Goal: Task Accomplishment & Management: Use online tool/utility

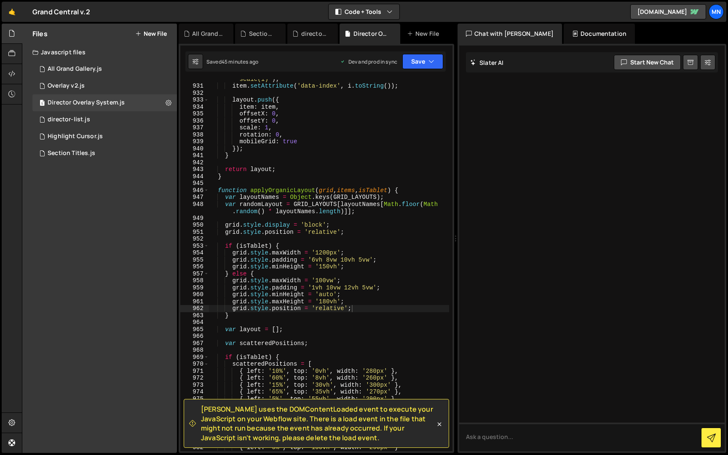
scroll to position [5137, 0]
click at [87, 68] on div "All Grand Gallery.js" at bounding box center [75, 69] width 54 height 8
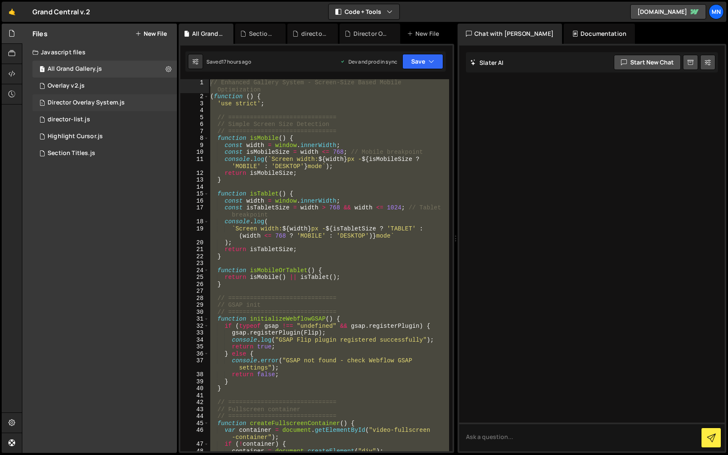
click at [120, 104] on div "Director Overlay System.js" at bounding box center [86, 103] width 77 height 8
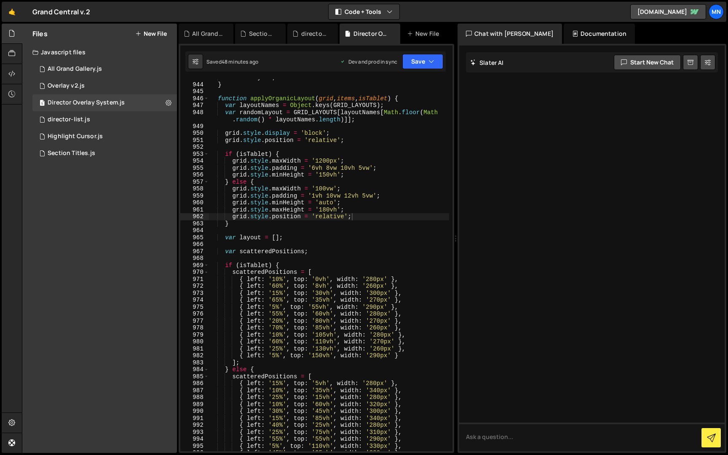
scroll to position [5202, 0]
type textarea "grid.style.maxHeight = '180vh';"
click at [346, 211] on div "return layout ; } function applyOrganicLayout ( grid , items , isTablet ) { var…" at bounding box center [329, 269] width 240 height 386
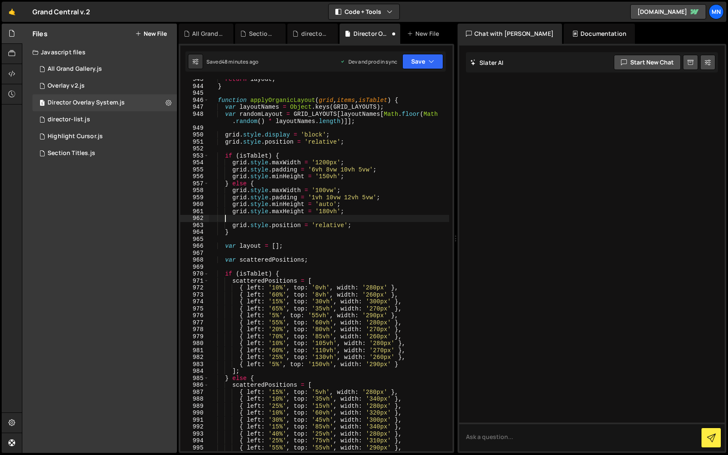
scroll to position [0, 0]
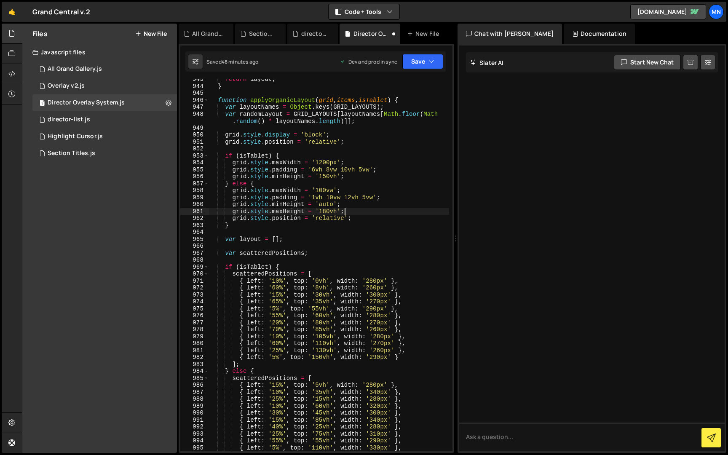
click at [348, 190] on div "return layout ; } function applyOrganicLayout ( grid , items , isTablet ) { var…" at bounding box center [329, 269] width 240 height 386
type textarea "grid.style.maxWidth = '100vw';"
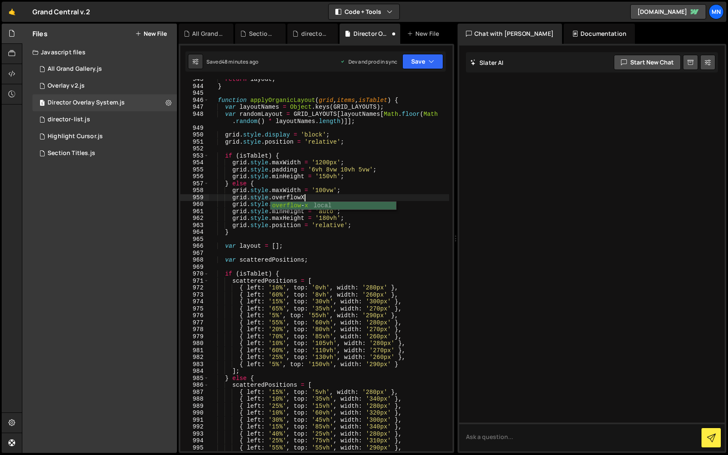
scroll to position [0, 6]
type textarea "g"
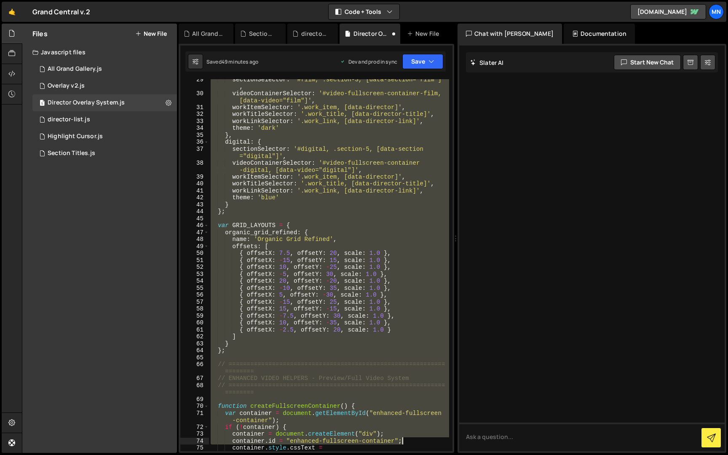
scroll to position [158, 0]
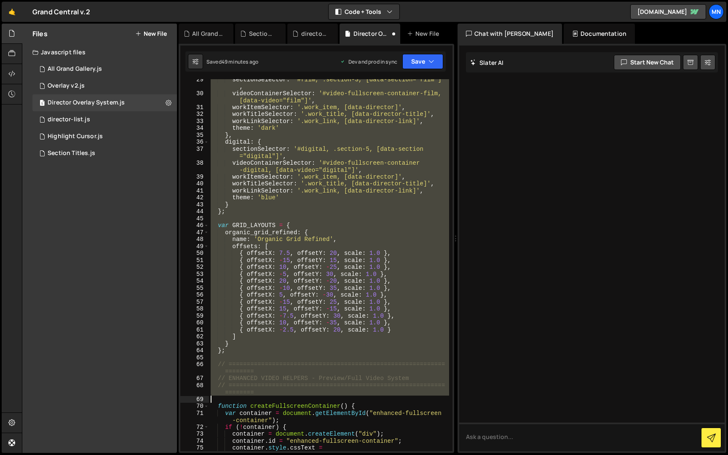
drag, startPoint x: 210, startPoint y: 82, endPoint x: 452, endPoint y: 398, distance: 398.0
click at [452, 398] on div "grid.style.maxWidth = '100vw'; 29 30 31 32 33 34 35 36 37 38 39 40 41 42 43 44 …" at bounding box center [316, 265] width 272 height 372
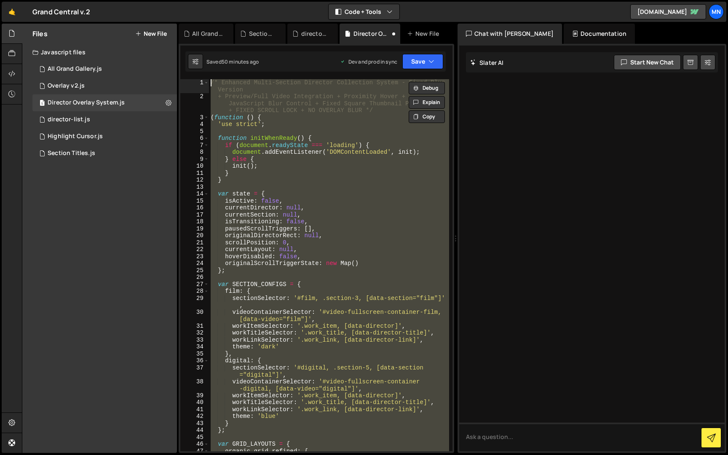
scroll to position [0, 0]
drag, startPoint x: 249, startPoint y: 447, endPoint x: 265, endPoint y: -16, distance: 462.6
click at [265, 0] on html "Projects [GEOGRAPHIC_DATA] Blog [GEOGRAPHIC_DATA] Projects Your Teams Invite te…" at bounding box center [364, 227] width 728 height 455
click at [429, 101] on button "Explain" at bounding box center [426, 102] width 36 height 13
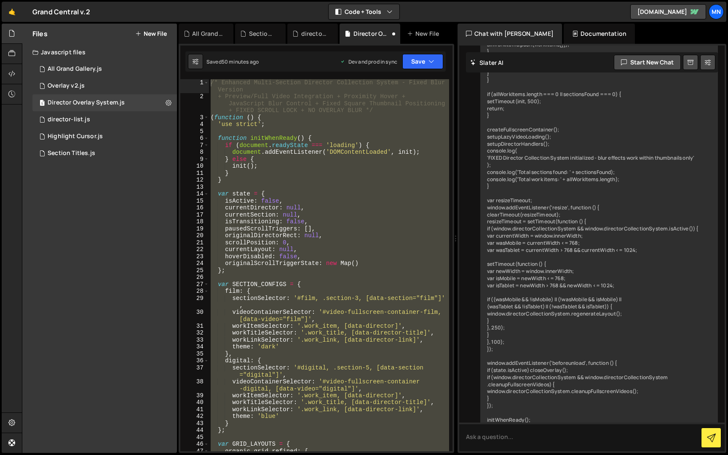
scroll to position [17217, 0]
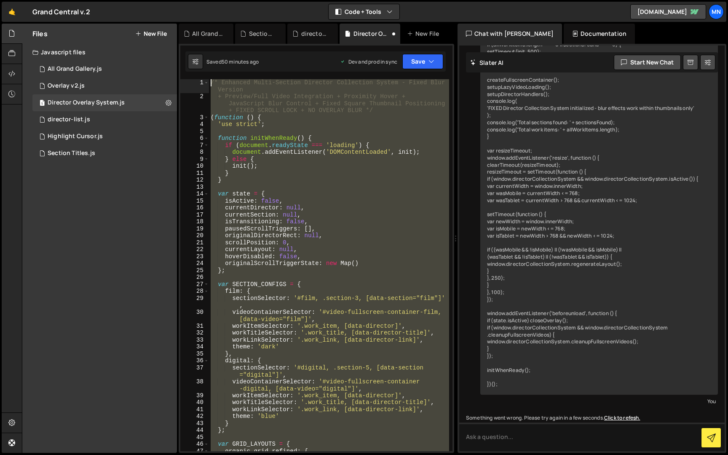
click at [413, 104] on div "/* Enhanced Multi-Section Director Collection System - Fixed Blur Version + Pre…" at bounding box center [329, 265] width 240 height 372
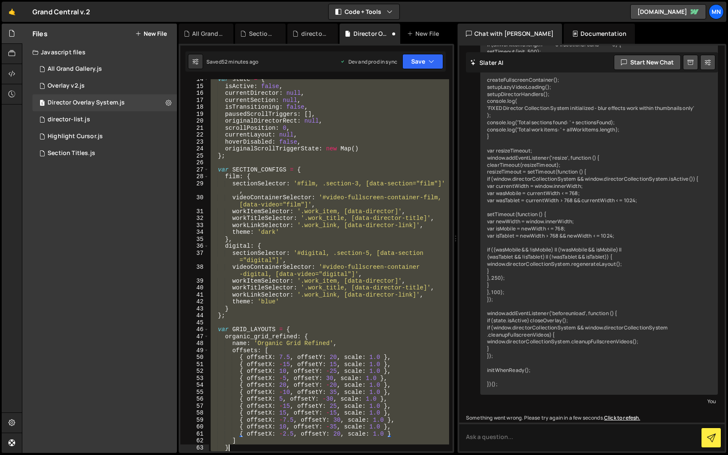
drag, startPoint x: 211, startPoint y: 82, endPoint x: 392, endPoint y: 442, distance: 403.3
click at [394, 446] on div "var state = { isActive : false , currentDirector : null , currentSection : null…" at bounding box center [329, 269] width 240 height 386
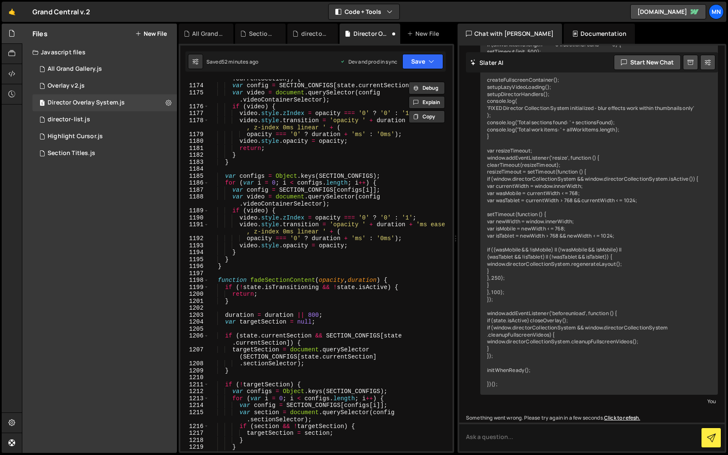
scroll to position [13425, 0]
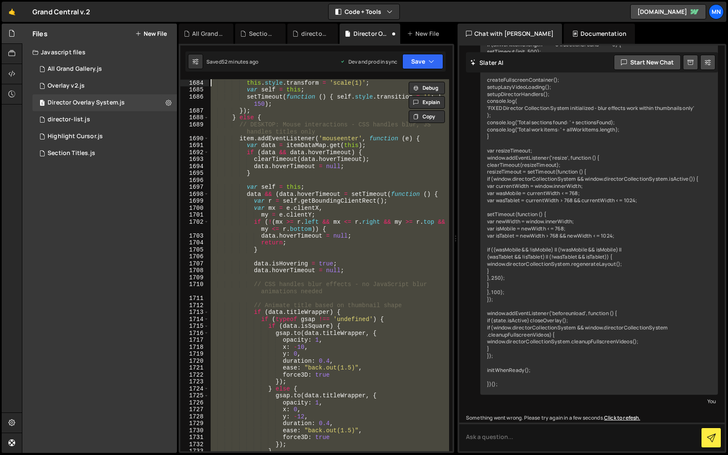
drag, startPoint x: 272, startPoint y: 415, endPoint x: 170, endPoint y: -15, distance: 441.9
click at [170, 0] on html "Projects [GEOGRAPHIC_DATA] Blog [GEOGRAPHIC_DATA] Projects Your Teams Invite te…" at bounding box center [364, 227] width 728 height 455
type textarea "if (entry.isIntersecting) { var video = [DOMAIN_NAME];"
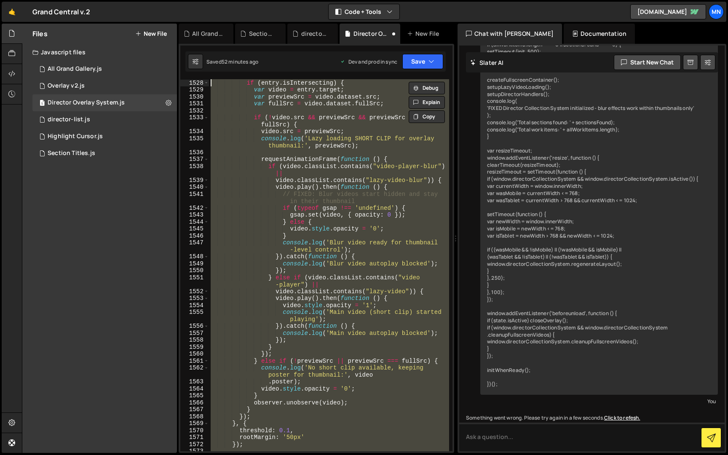
scroll to position [8407, 0]
drag, startPoint x: 115, startPoint y: 72, endPoint x: 140, endPoint y: 72, distance: 25.3
click at [114, 72] on div "1 All Grand Gallery.js 0" at bounding box center [104, 69] width 144 height 17
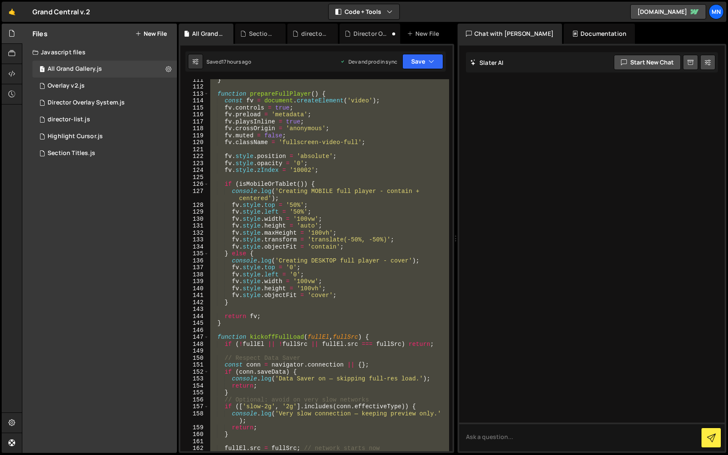
scroll to position [843, 0]
click at [81, 66] on div "All Grand Gallery.js" at bounding box center [75, 69] width 54 height 8
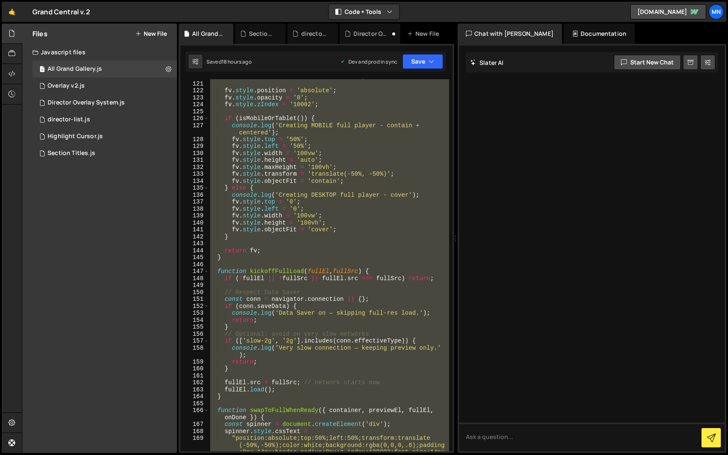
scroll to position [935, 0]
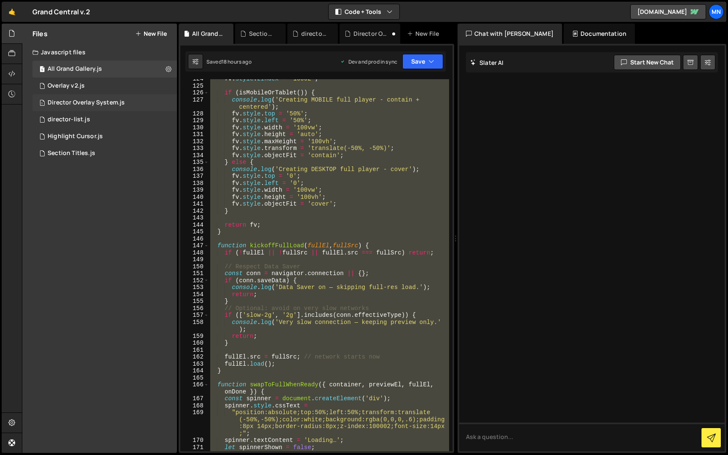
click at [91, 102] on div "Director Overlay System.js" at bounding box center [86, 103] width 77 height 8
